Goal: Communication & Community: Share content

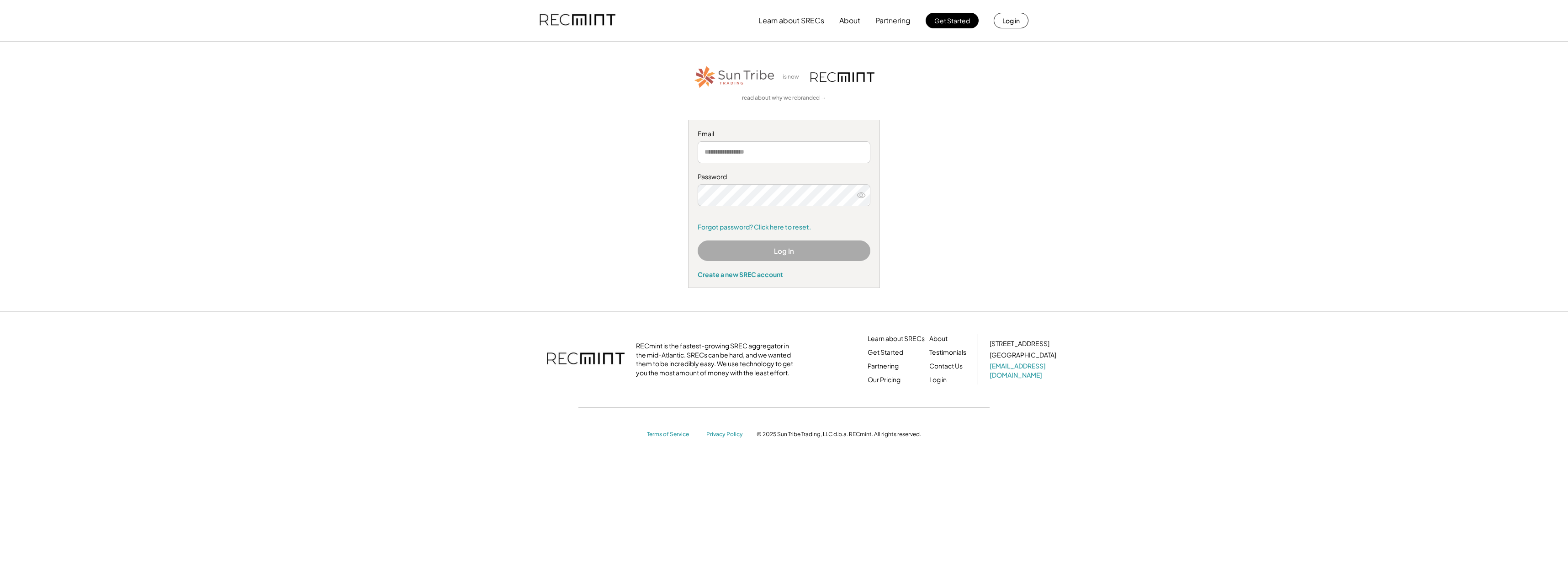
click at [702, 149] on input "email" at bounding box center [784, 152] width 172 height 22
type input "**********"
click at [764, 254] on button "Log In" at bounding box center [784, 251] width 172 height 21
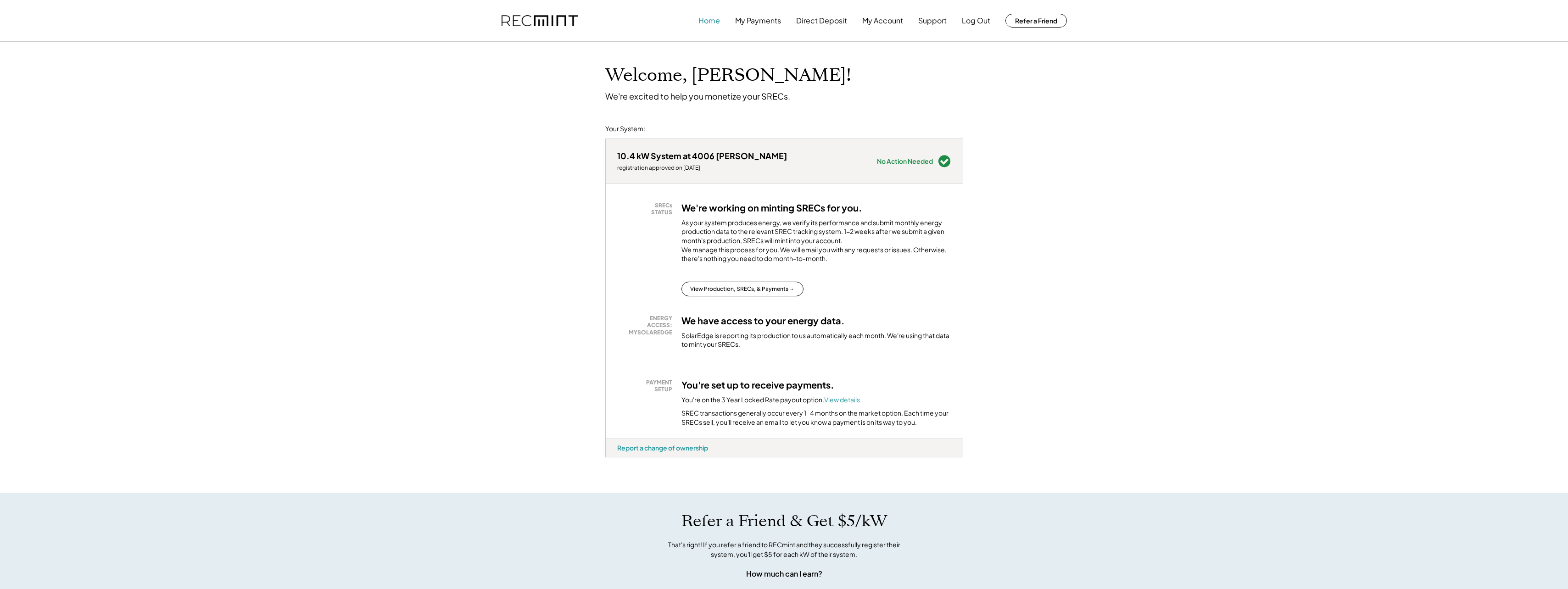
click at [710, 21] on button "Home" at bounding box center [709, 20] width 21 height 18
click at [725, 296] on button "View Production, SRECs, & Payments →" at bounding box center [742, 289] width 122 height 14
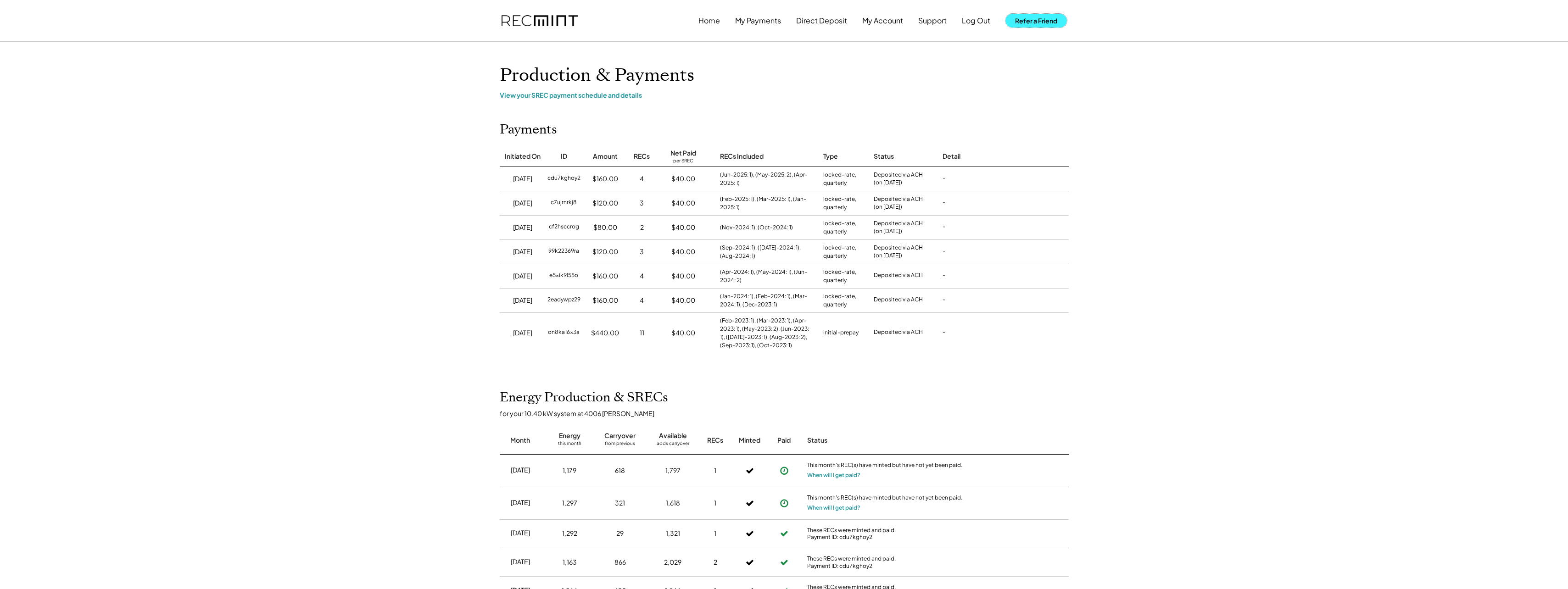
click at [1028, 23] on button "Refer a Friend" at bounding box center [1036, 21] width 61 height 14
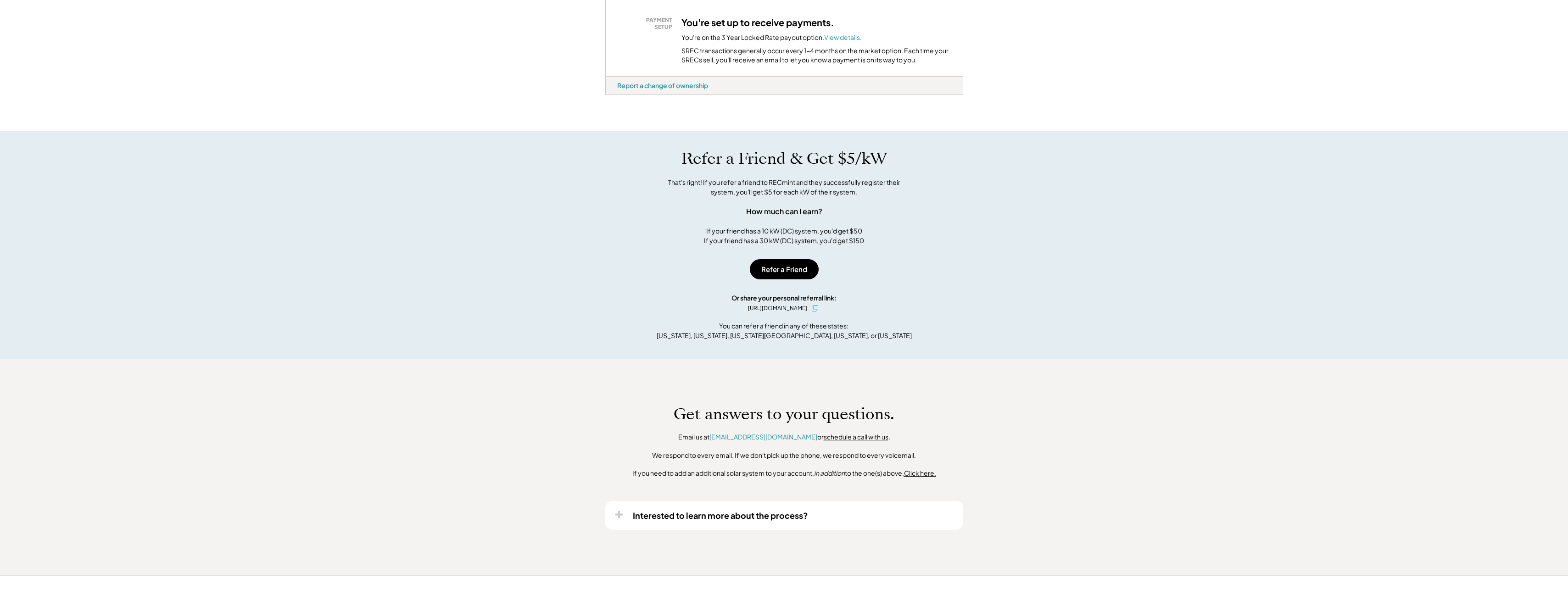
scroll to position [496, 0]
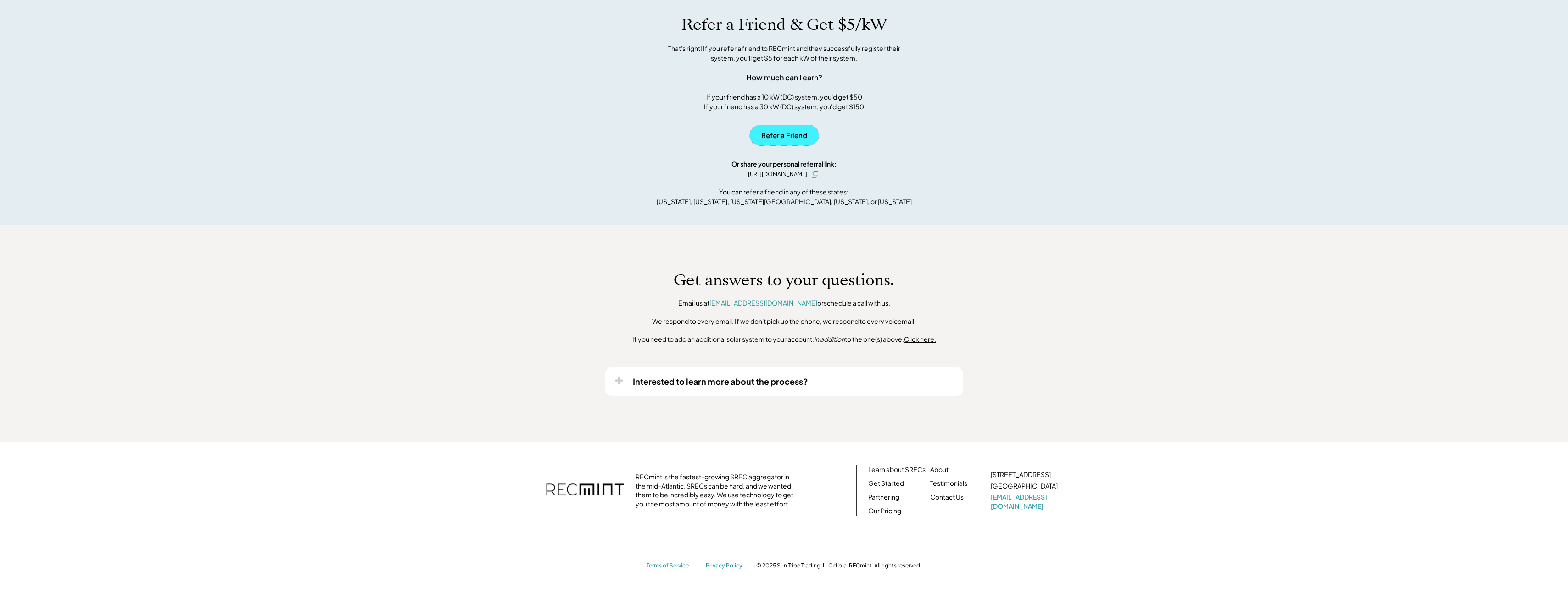
click at [791, 146] on button "Refer a Friend" at bounding box center [784, 135] width 69 height 20
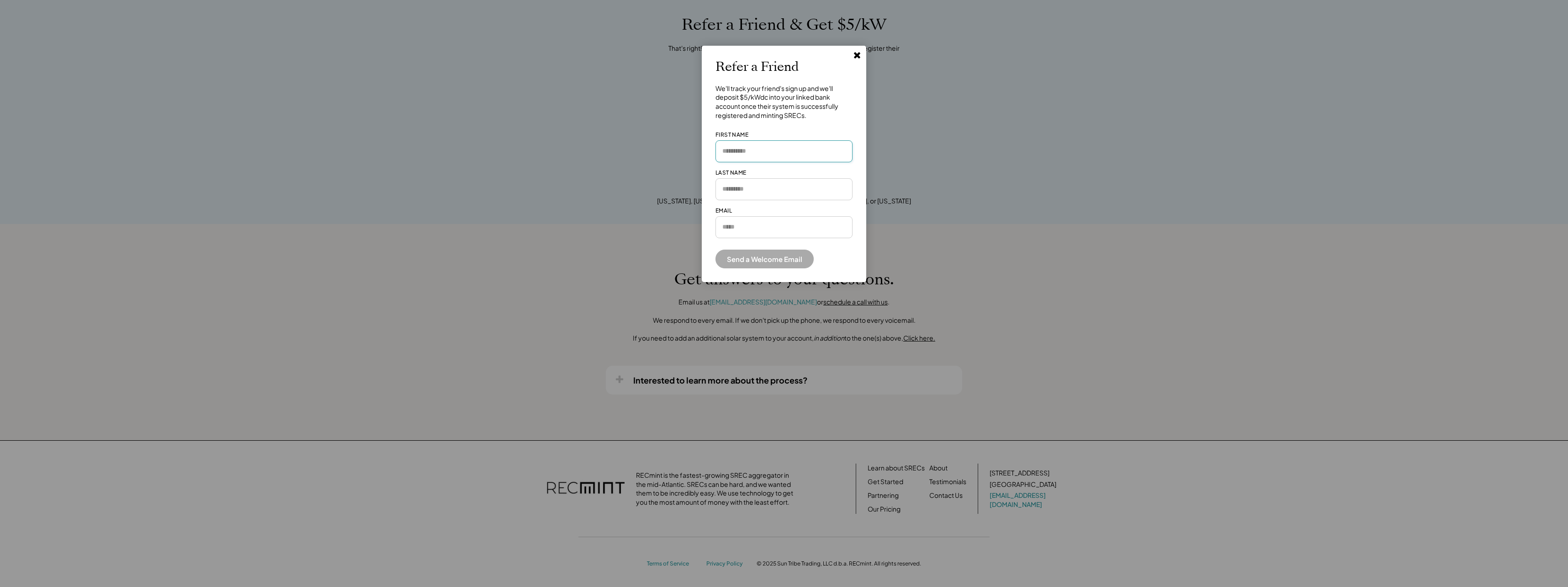
click at [776, 149] on input "input" at bounding box center [783, 151] width 137 height 22
type input "****"
click at [725, 191] on input "input" at bounding box center [783, 189] width 137 height 22
type input "*******"
click at [730, 233] on input "email" at bounding box center [783, 227] width 137 height 22
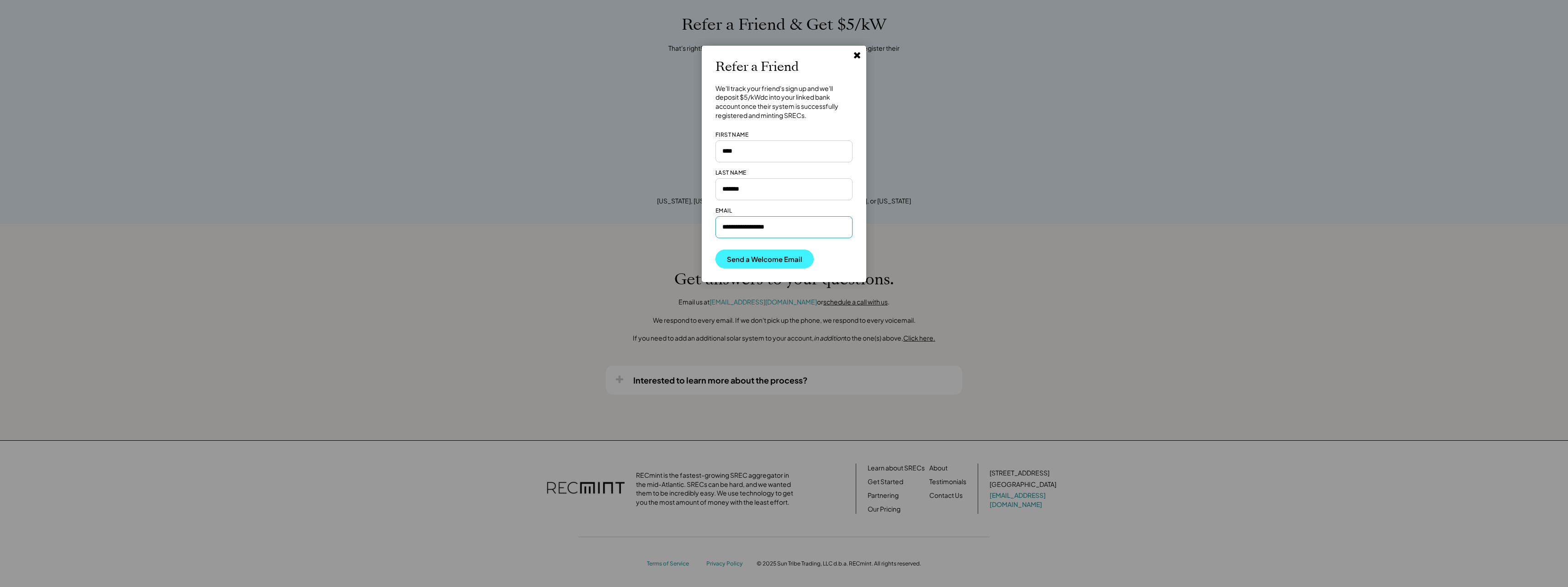
type input "**********"
click at [770, 259] on button "Send a Welcome Email" at bounding box center [764, 259] width 98 height 19
click at [767, 257] on button "Send a Welcome Email" at bounding box center [764, 259] width 98 height 19
click at [859, 55] on icon at bounding box center [856, 54] width 9 height 9
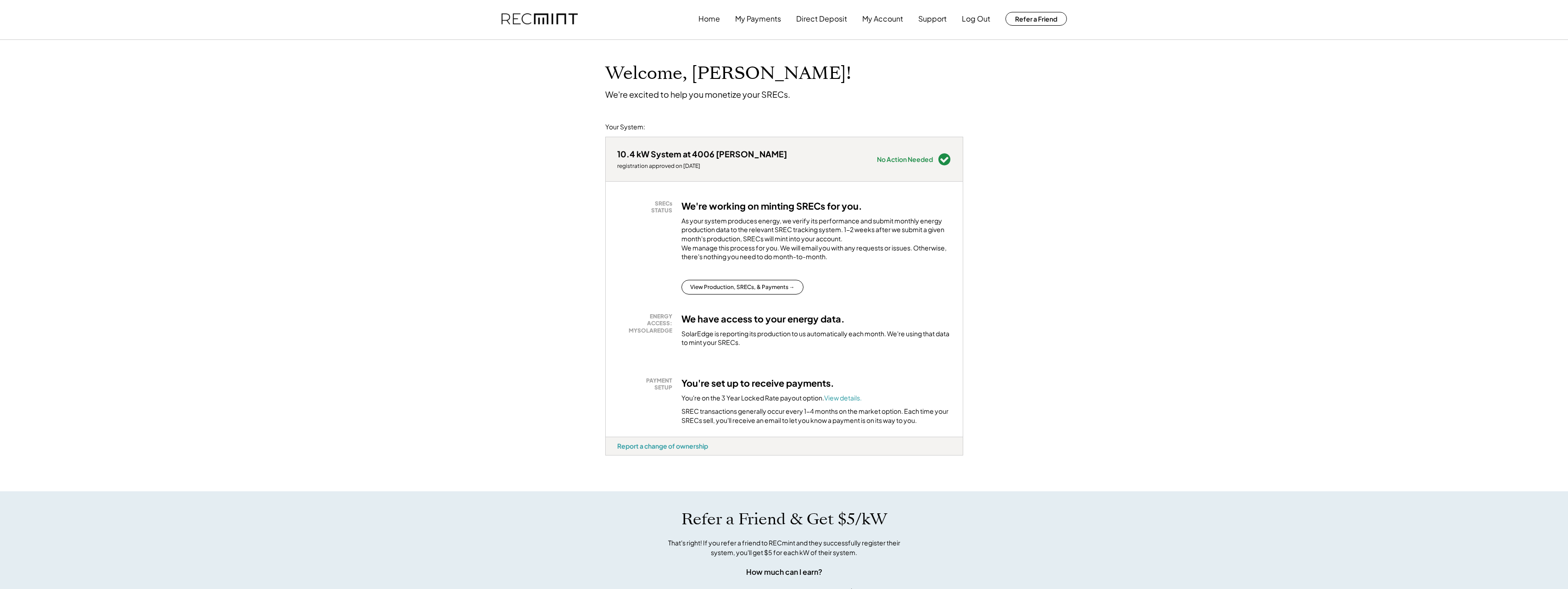
scroll to position [0, 0]
click at [879, 20] on button "My Account" at bounding box center [882, 20] width 41 height 18
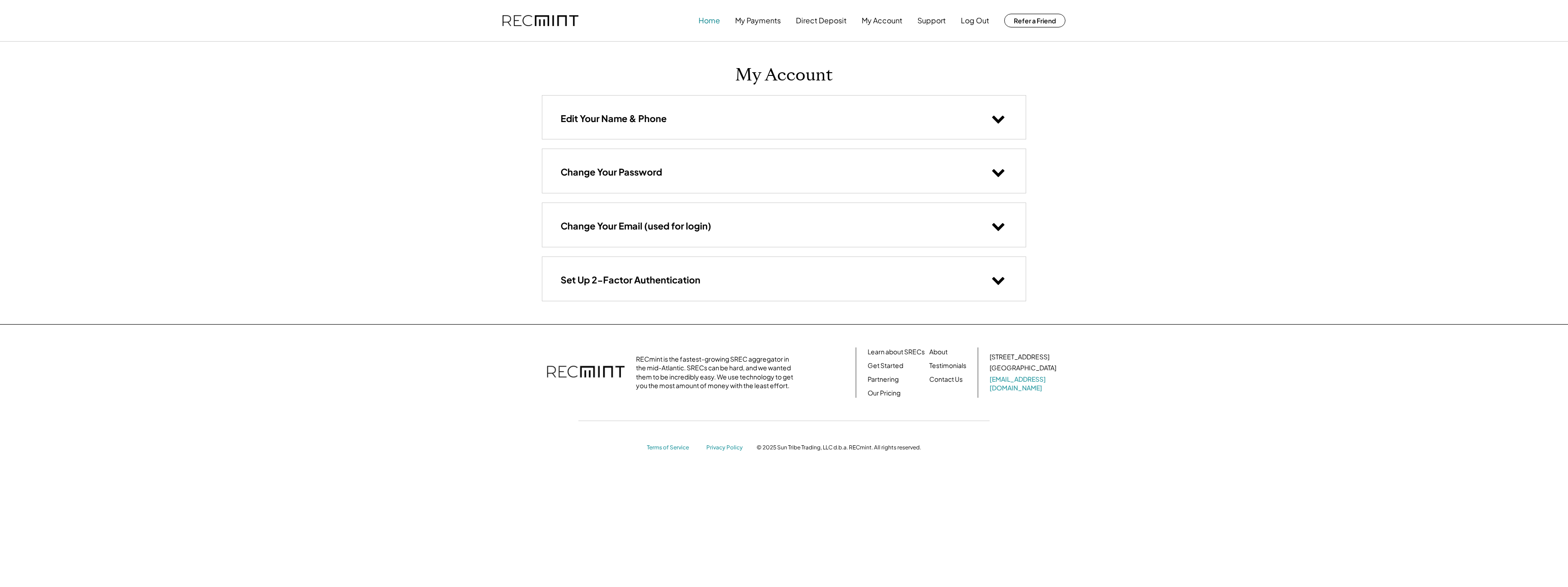
click at [707, 21] on button "Home" at bounding box center [709, 20] width 21 height 18
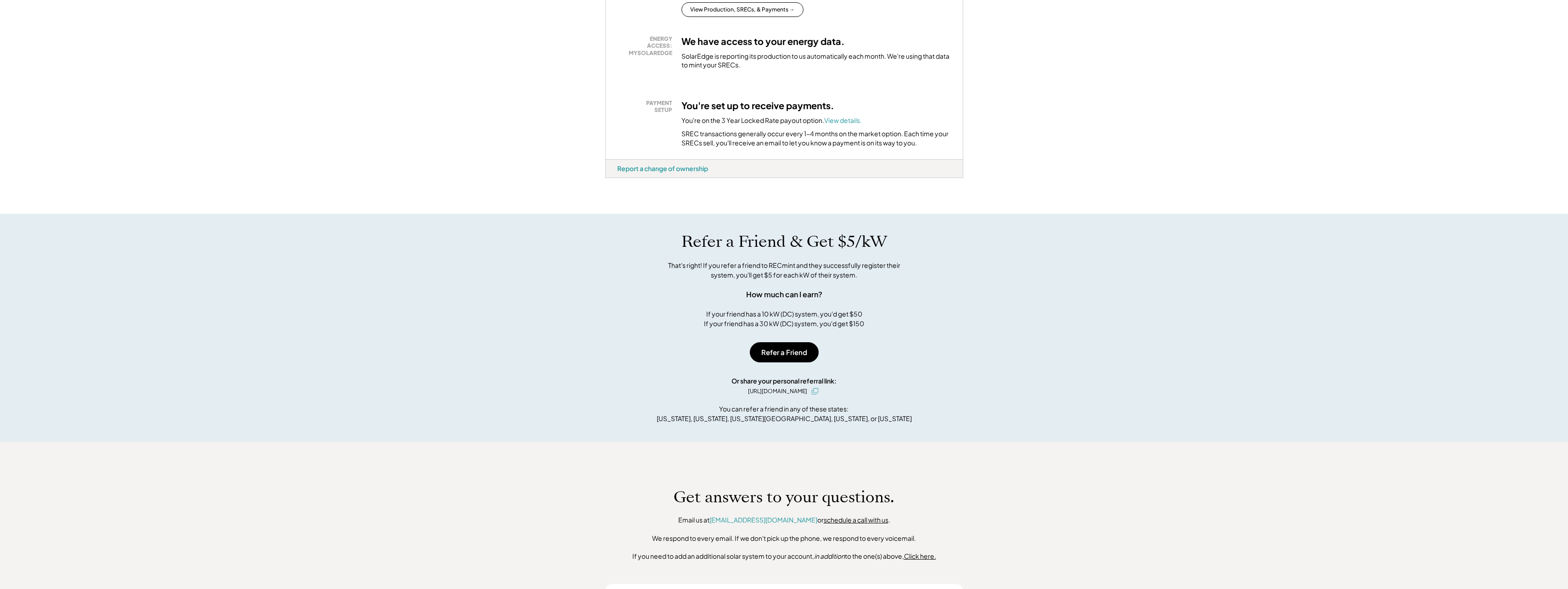
scroll to position [234, 0]
